Goal: Check status: Check status

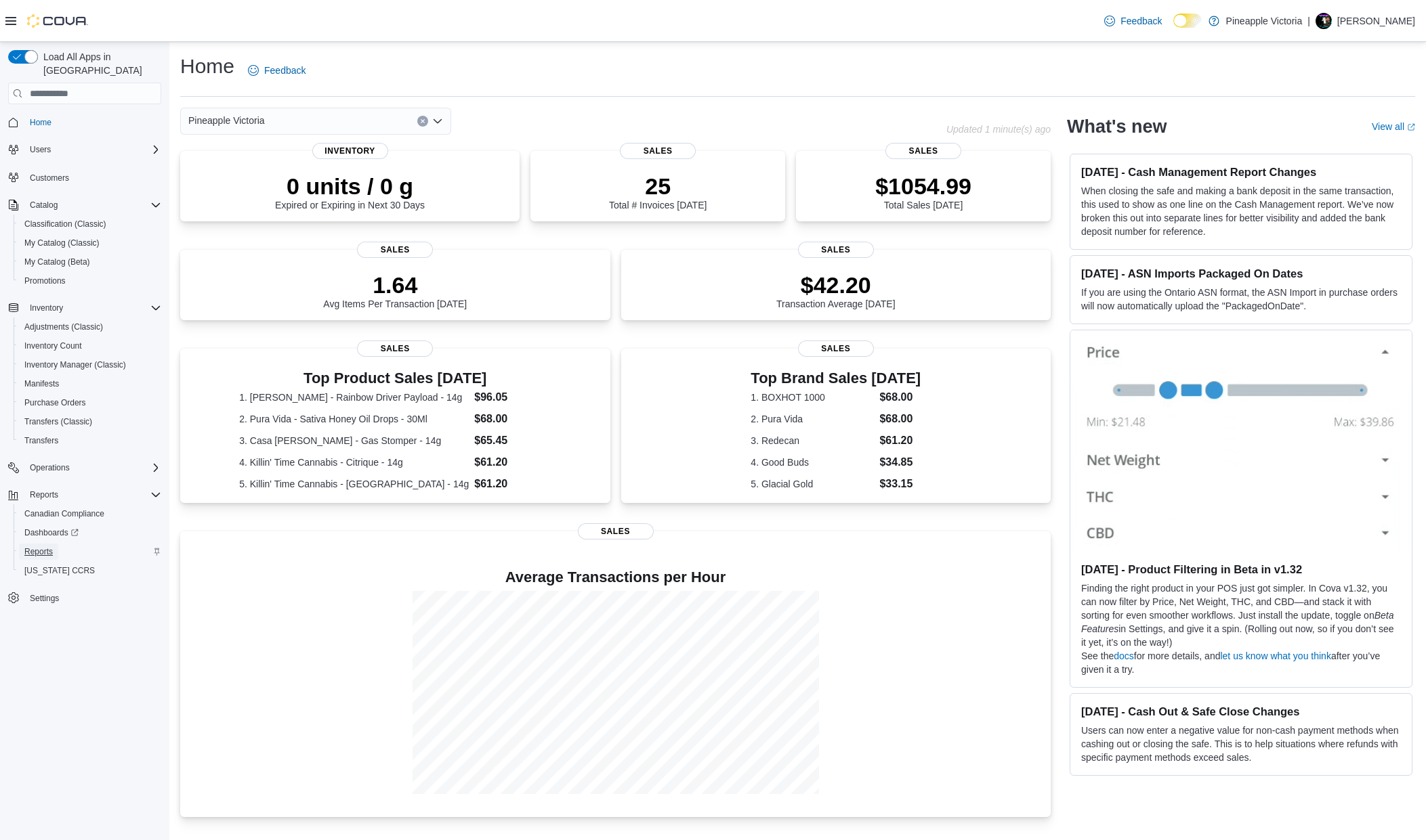
click at [47, 547] on span "Reports" at bounding box center [39, 552] width 29 height 11
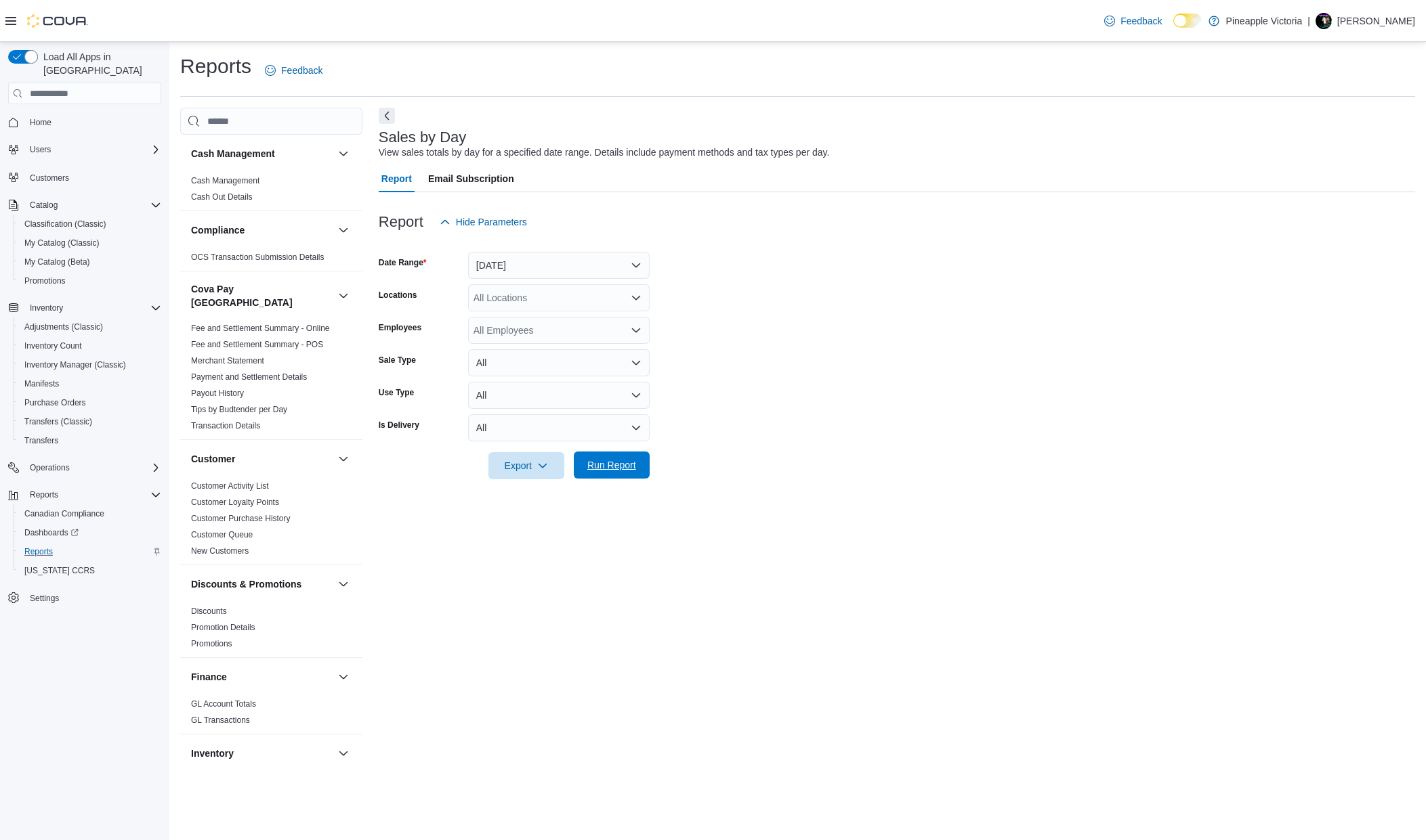
click at [606, 467] on span "Run Report" at bounding box center [612, 464] width 49 height 13
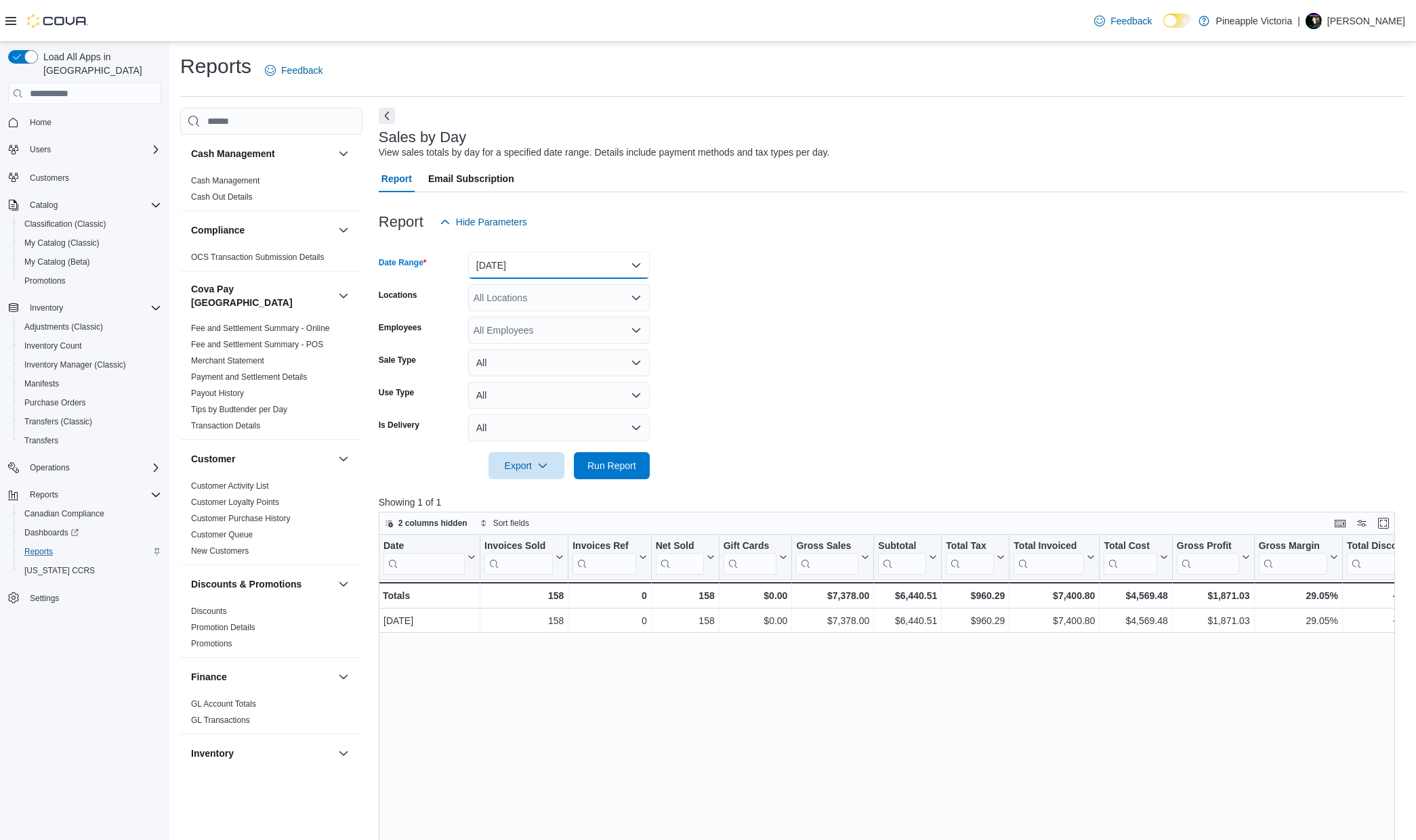
click at [528, 263] on button "Yesterday" at bounding box center [558, 265] width 182 height 27
click at [739, 278] on form "Date Range Yesterday Locations All Locations Employees All Employees Sale Type …" at bounding box center [892, 357] width 1026 height 244
